Goal: Task Accomplishment & Management: Manage account settings

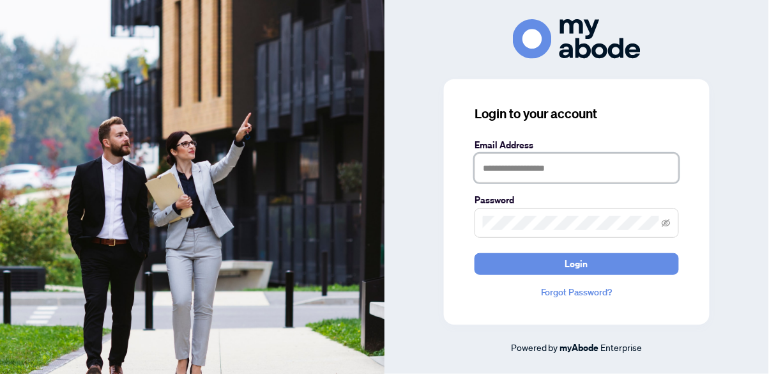
click at [586, 183] on input "text" at bounding box center [577, 167] width 205 height 29
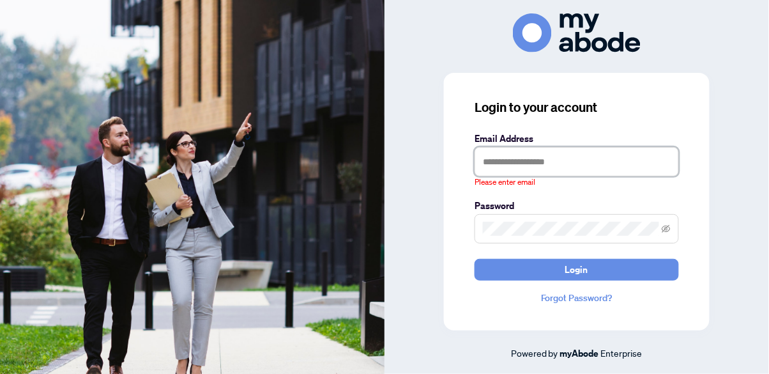
type input "**********"
click at [475, 259] on button "Login" at bounding box center [577, 270] width 205 height 22
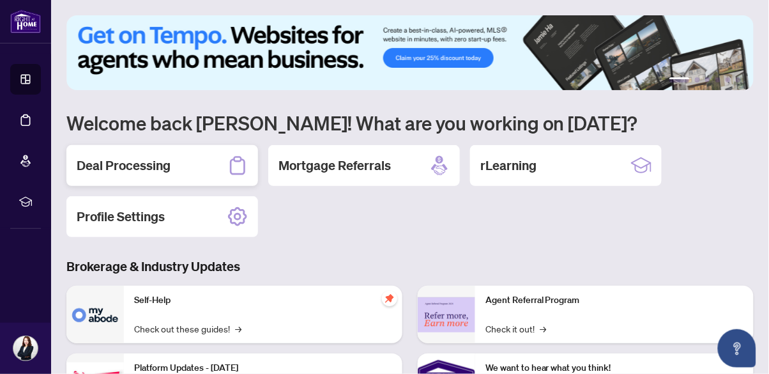
click at [221, 164] on div "Deal Processing" at bounding box center [162, 165] width 192 height 41
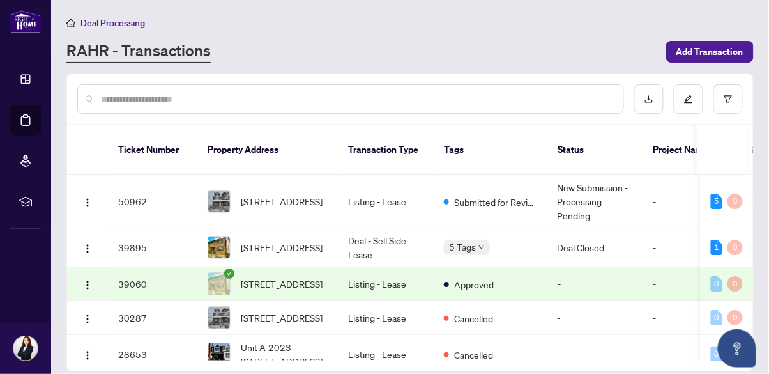
click at [279, 194] on span "[STREET_ADDRESS]" at bounding box center [282, 201] width 82 height 14
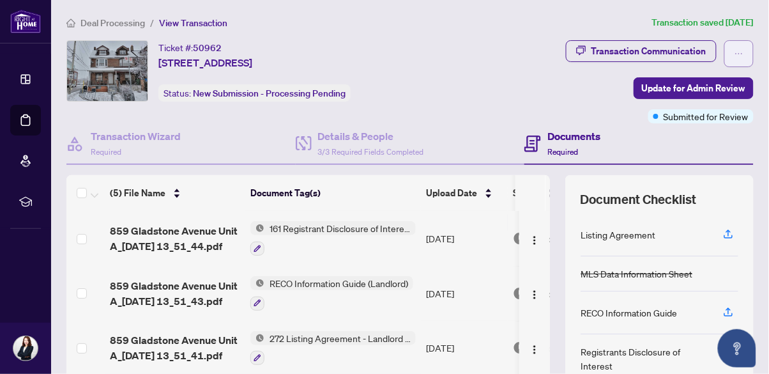
click at [738, 55] on icon "ellipsis" at bounding box center [739, 53] width 9 height 9
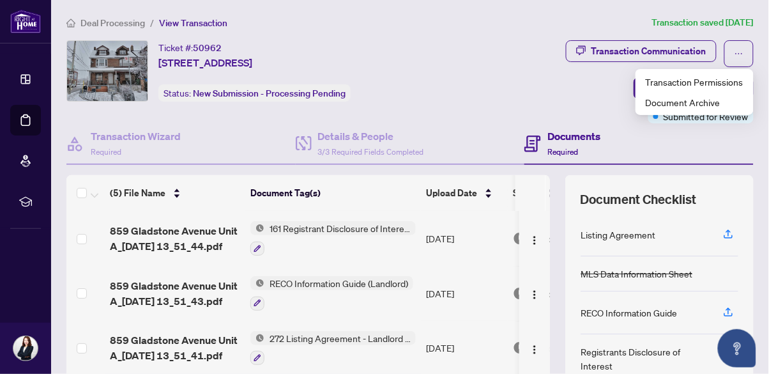
click at [713, 153] on div "Documents Required" at bounding box center [639, 144] width 229 height 42
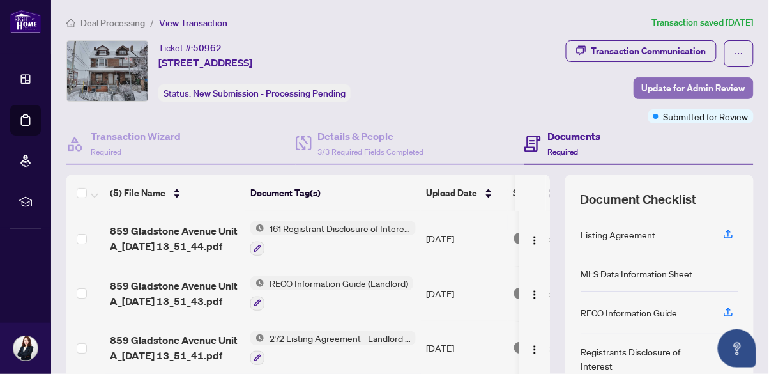
click at [729, 88] on span "Update for Admin Review" at bounding box center [694, 88] width 104 height 20
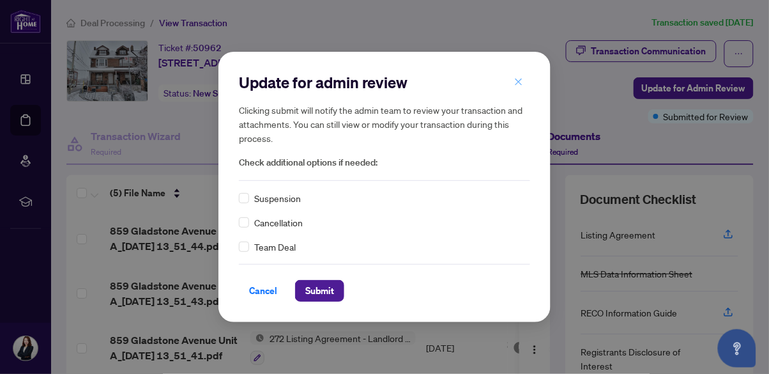
click at [519, 90] on span "button" at bounding box center [518, 82] width 9 height 20
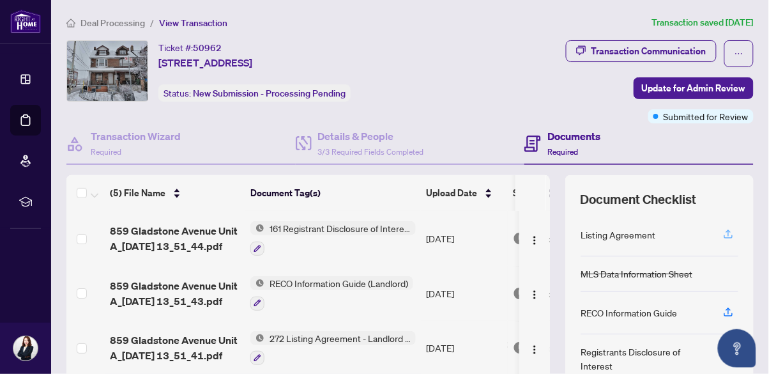
click at [727, 233] on icon "button" at bounding box center [729, 234] width 12 height 12
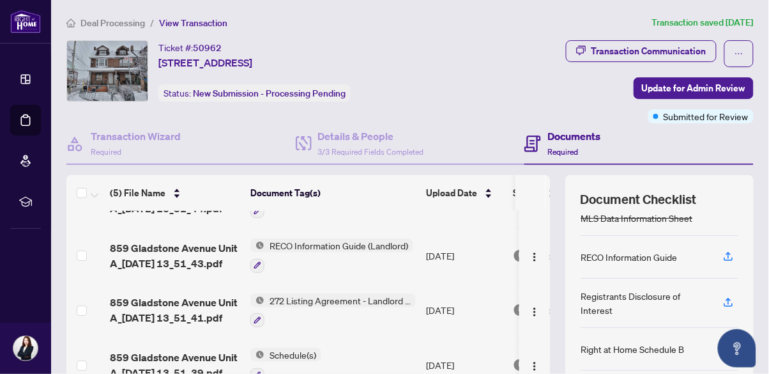
scroll to position [59, 0]
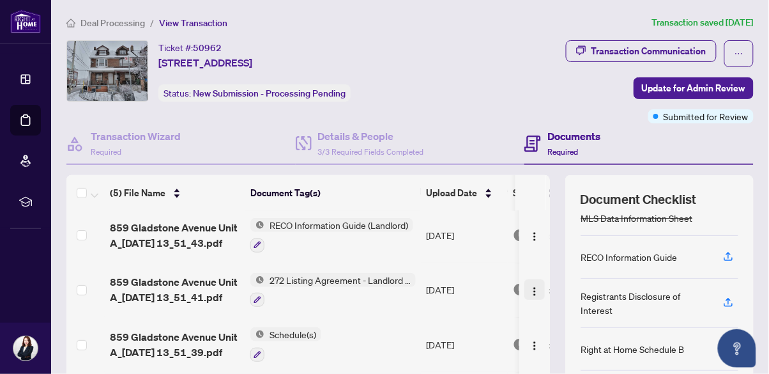
click at [537, 291] on button "button" at bounding box center [535, 289] width 20 height 20
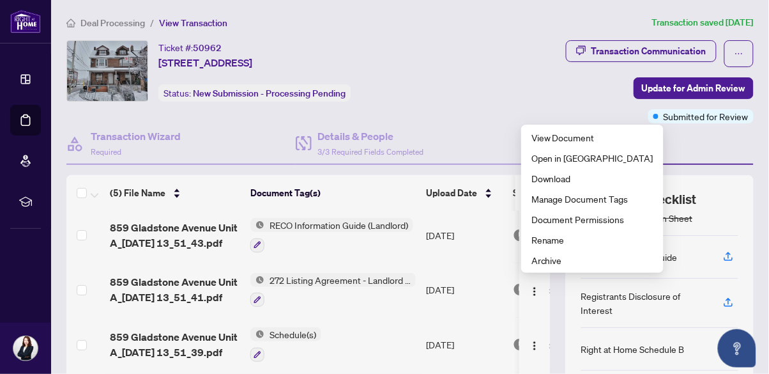
click at [552, 92] on div "Transaction Communication Update for Admin Review Submitted for Review" at bounding box center [607, 81] width 293 height 83
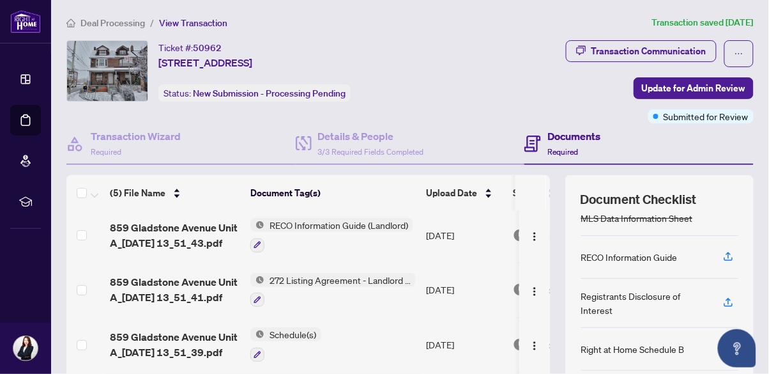
scroll to position [0, 0]
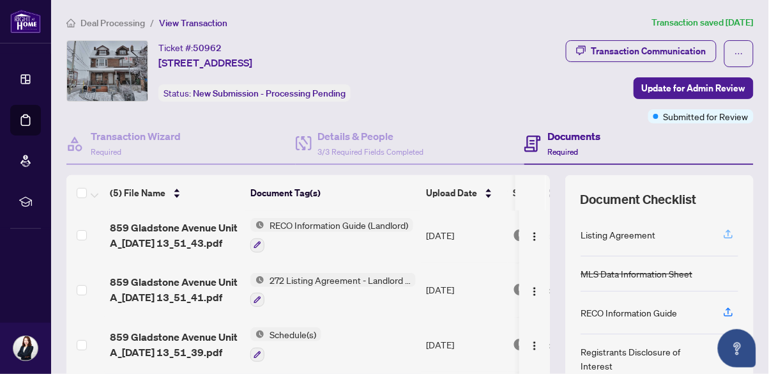
click at [728, 240] on span "button" at bounding box center [729, 234] width 12 height 20
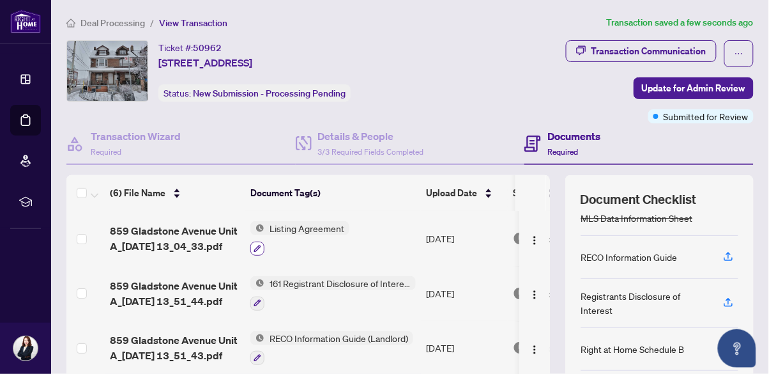
click at [254, 247] on icon "button" at bounding box center [257, 248] width 7 height 7
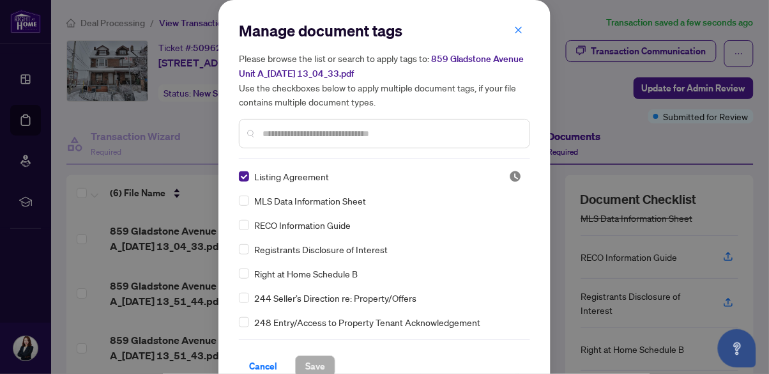
click at [448, 128] on input "text" at bounding box center [391, 134] width 257 height 14
type input "*"
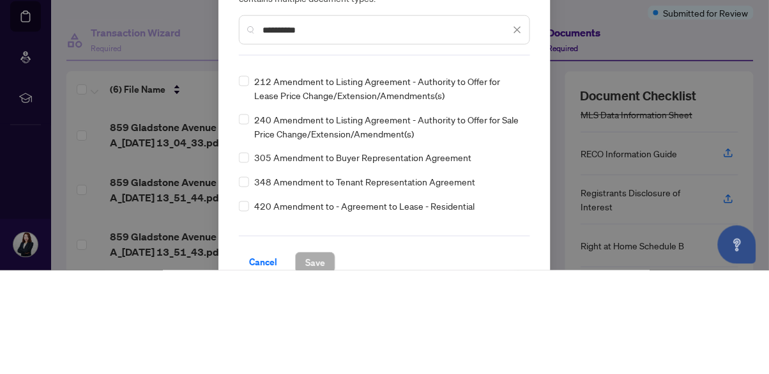
scroll to position [78, 0]
type input "*********"
click at [483, 193] on span "212 Amendment to Listing Agreement - Authority to Offer for Lease Price Change/…" at bounding box center [388, 192] width 268 height 28
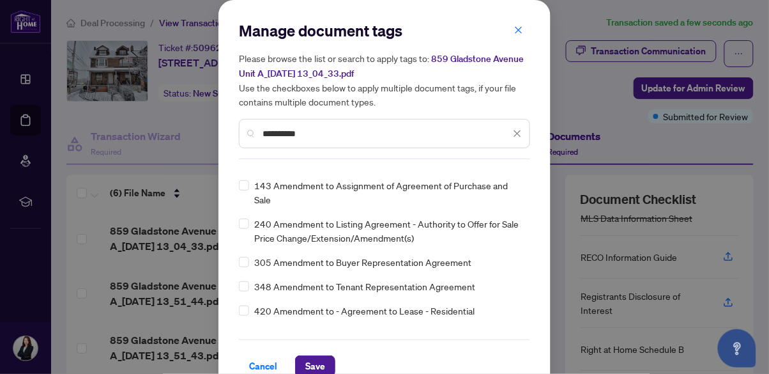
scroll to position [0, 0]
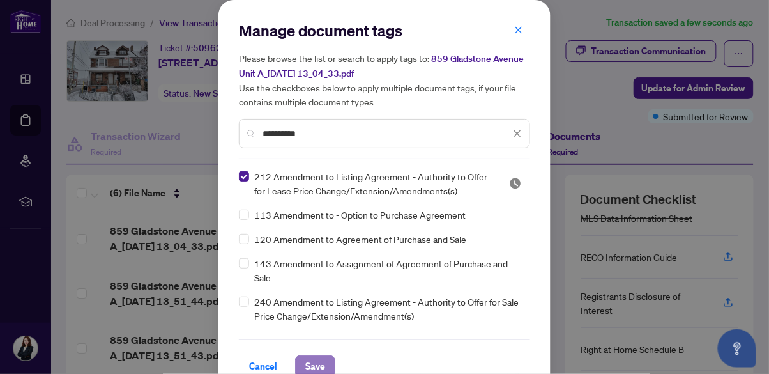
click at [321, 366] on span "Save" at bounding box center [315, 366] width 20 height 20
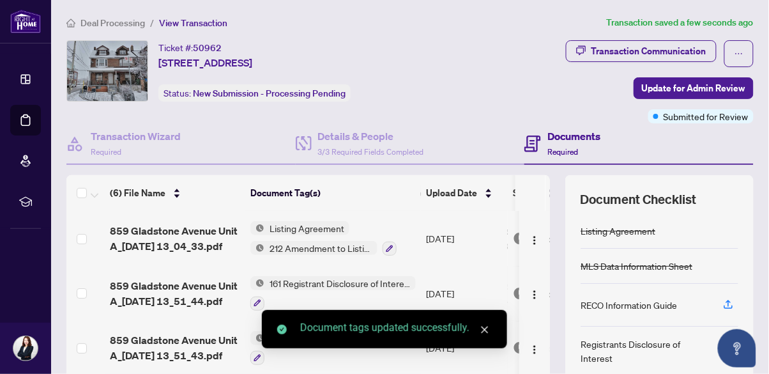
click at [305, 233] on span "Listing Agreement" at bounding box center [307, 228] width 85 height 14
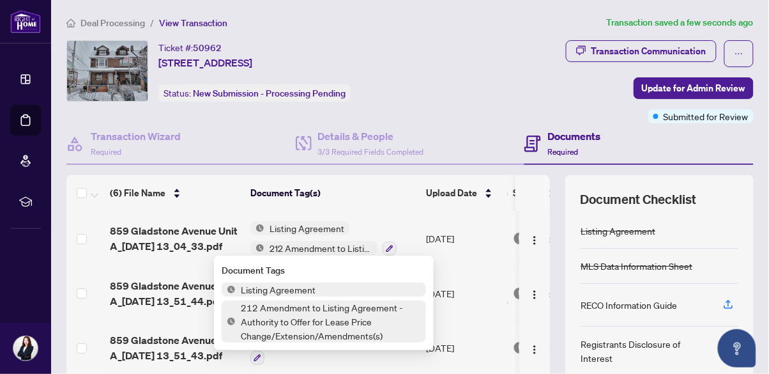
click at [335, 293] on span "Listing Agreement" at bounding box center [324, 289] width 205 height 14
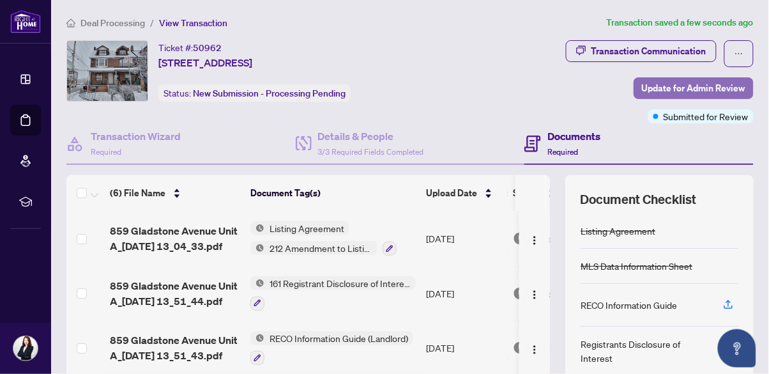
click at [715, 89] on span "Update for Admin Review" at bounding box center [694, 88] width 104 height 20
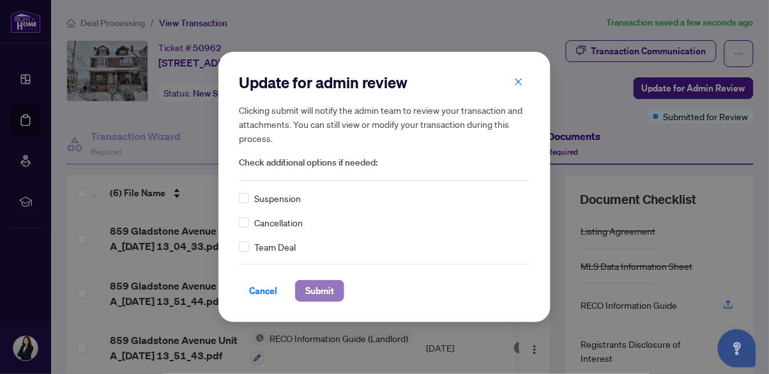
click at [322, 291] on span "Submit" at bounding box center [319, 291] width 29 height 20
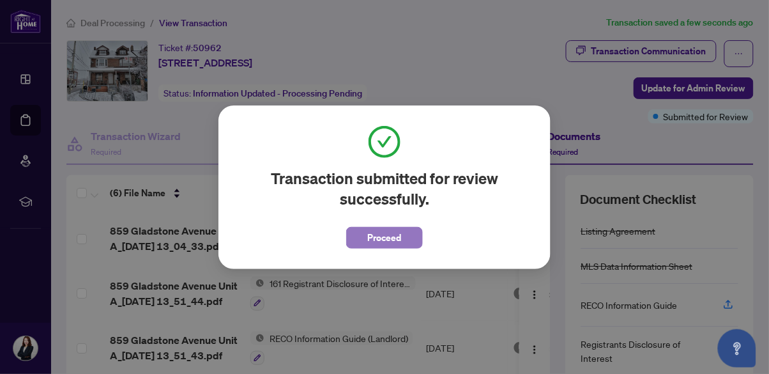
click at [396, 236] on span "Proceed" at bounding box center [385, 238] width 34 height 20
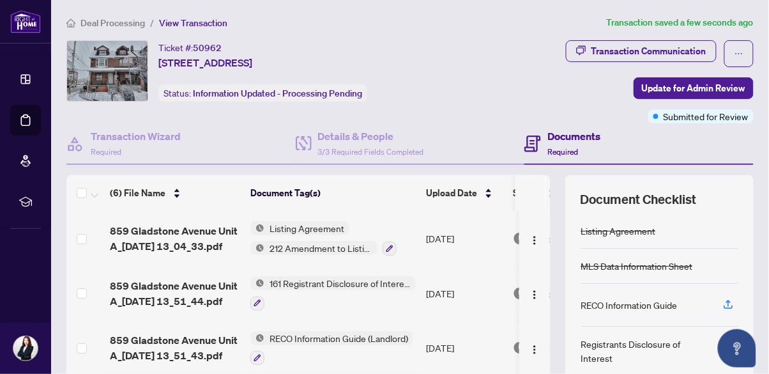
click at [120, 24] on span "Deal Processing" at bounding box center [113, 23] width 65 height 12
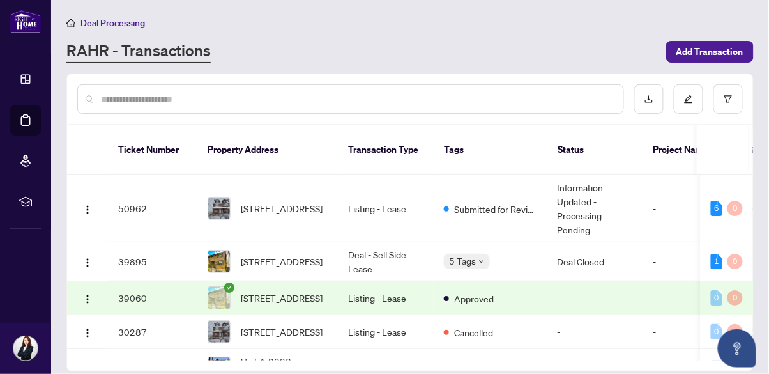
click at [277, 254] on span "[STREET_ADDRESS]" at bounding box center [282, 261] width 82 height 14
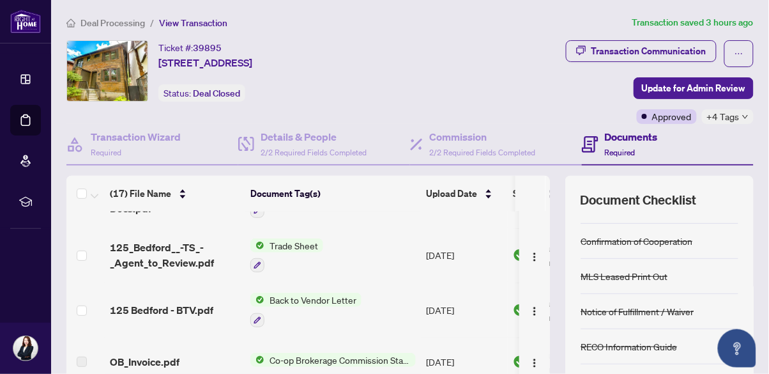
scroll to position [97, 0]
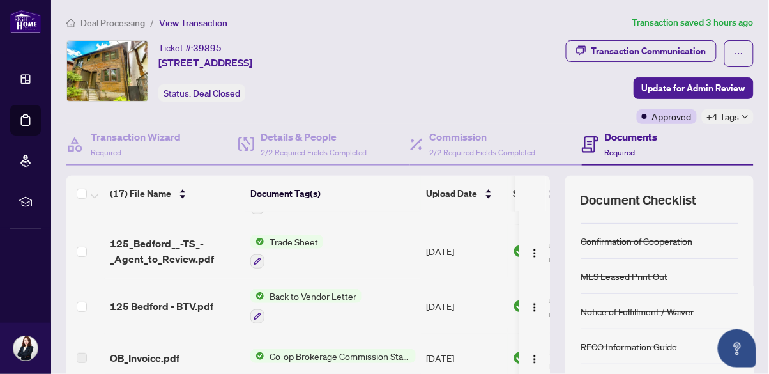
click at [318, 296] on span "Back to Vendor Letter" at bounding box center [313, 296] width 97 height 14
click at [341, 355] on span "Back to Vendor Letter" at bounding box center [298, 356] width 97 height 14
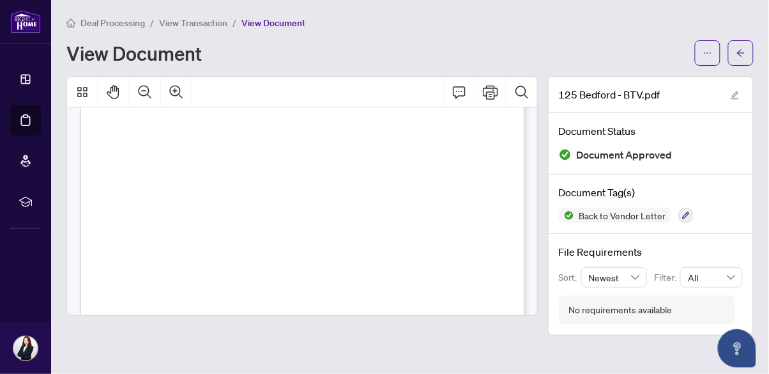
scroll to position [189, 0]
